Goal: Task Accomplishment & Management: Manage account settings

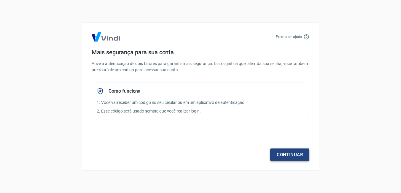
click at [308, 156] on link "Continuar" at bounding box center [289, 154] width 39 height 12
